Goal: Navigation & Orientation: Find specific page/section

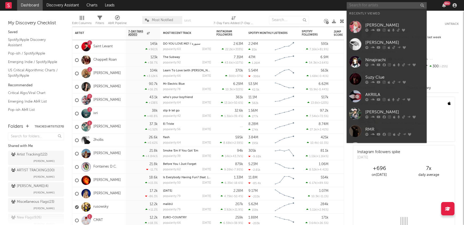
click at [371, 4] on input "text" at bounding box center [386, 5] width 80 height 7
